Goal: Entertainment & Leisure: Consume media (video, audio)

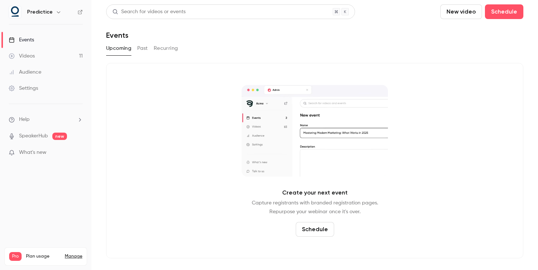
click at [43, 61] on link "Videos 11" at bounding box center [46, 56] width 92 height 16
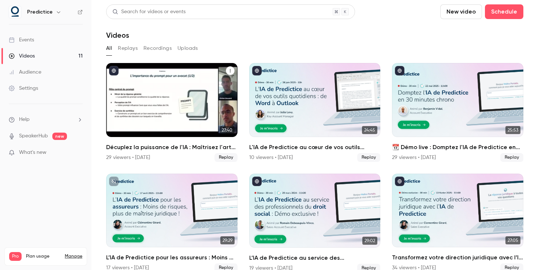
click at [172, 147] on h2 "Décuplez la puissance de l'IA : Maîtrisez l'art du prompt avec Predictice" at bounding box center [171, 147] width 131 height 9
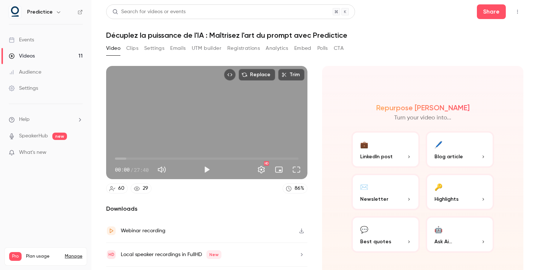
scroll to position [20, 0]
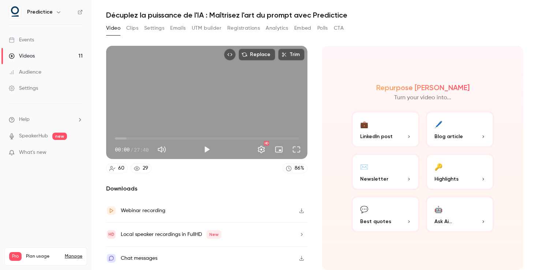
click at [301, 210] on icon "button" at bounding box center [302, 210] width 6 height 5
click at [208, 150] on button "Play" at bounding box center [207, 149] width 15 height 15
click at [207, 150] on button "Pause" at bounding box center [207, 149] width 15 height 15
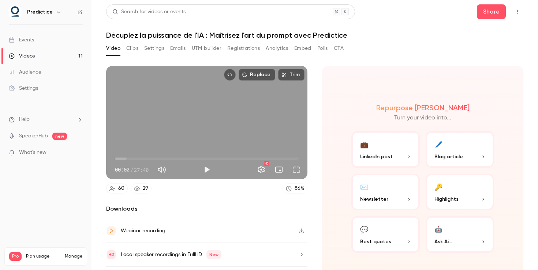
type input "***"
click at [135, 49] on button "Clips" at bounding box center [132, 48] width 12 height 12
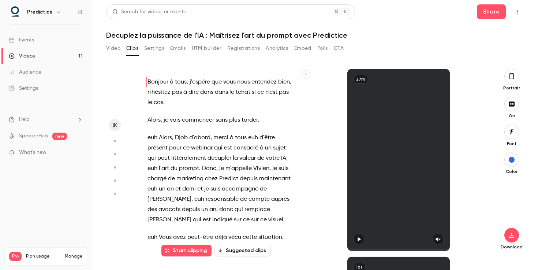
click at [153, 49] on button "Settings" at bounding box center [154, 48] width 20 height 12
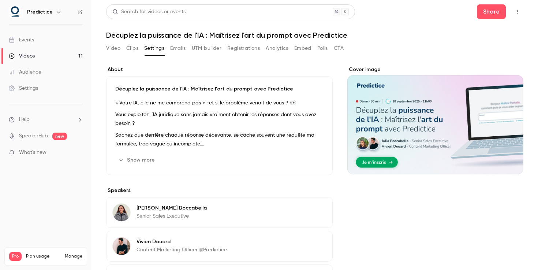
click at [182, 48] on button "Emails" at bounding box center [177, 48] width 15 height 12
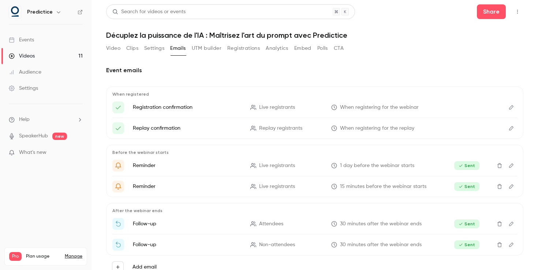
click at [198, 46] on button "UTM builder" at bounding box center [207, 48] width 30 height 12
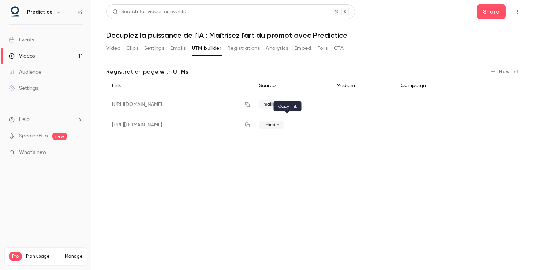
click at [250, 123] on icon "button" at bounding box center [248, 124] width 6 height 5
